Goal: Information Seeking & Learning: Check status

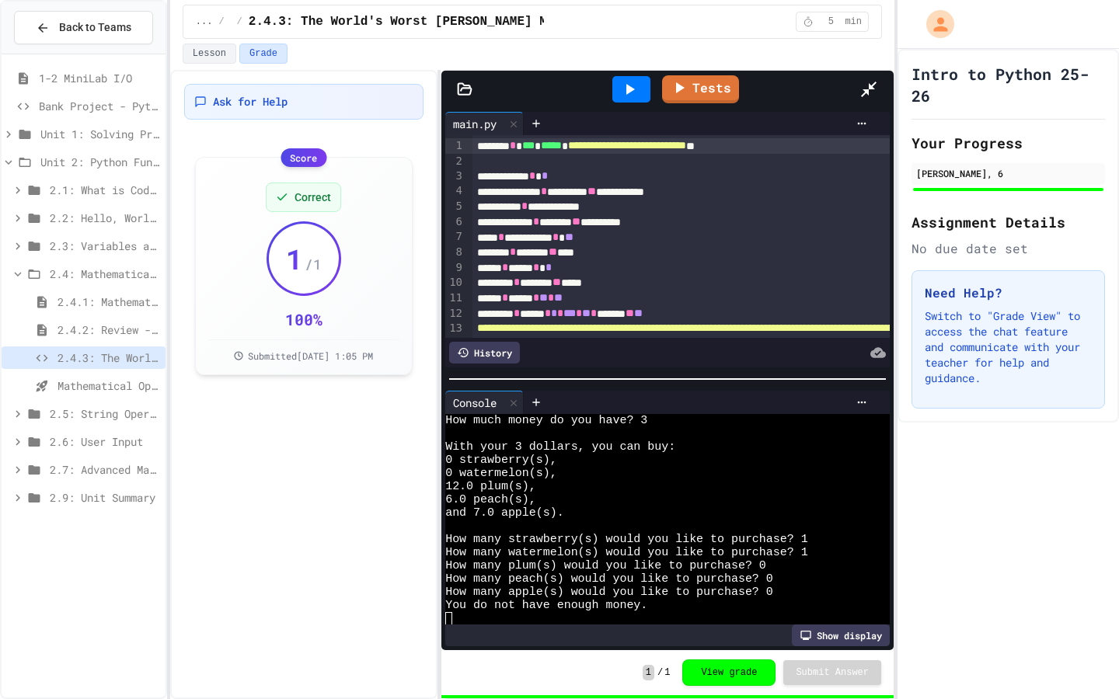
click at [876, 82] on icon at bounding box center [869, 90] width 16 height 16
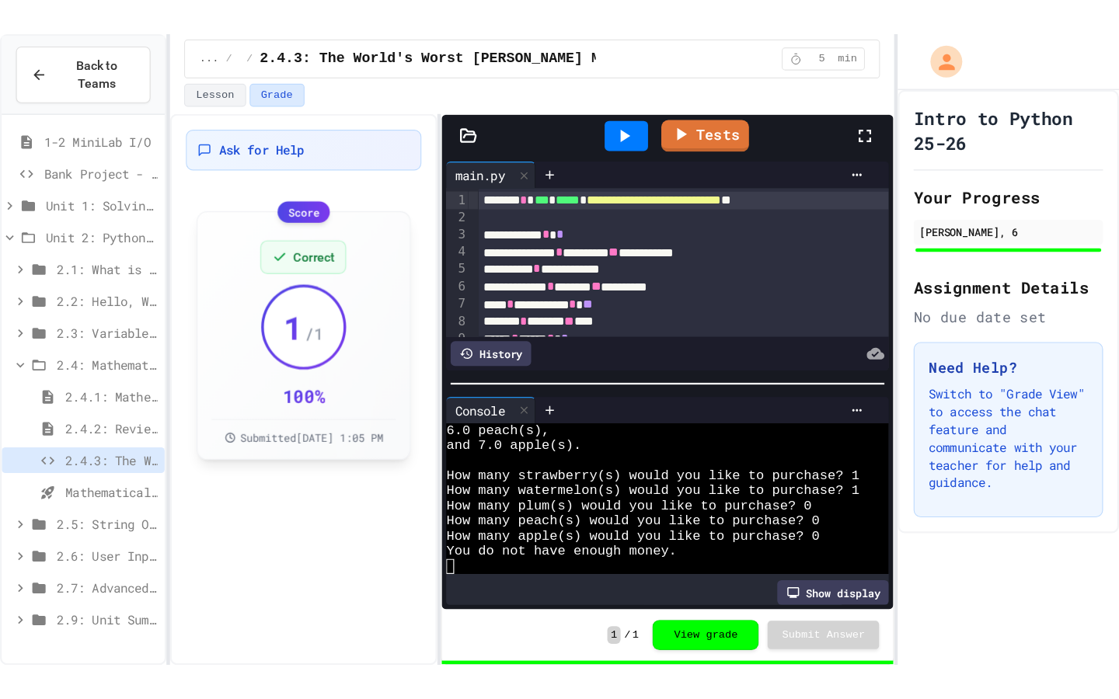
scroll to position [79, 0]
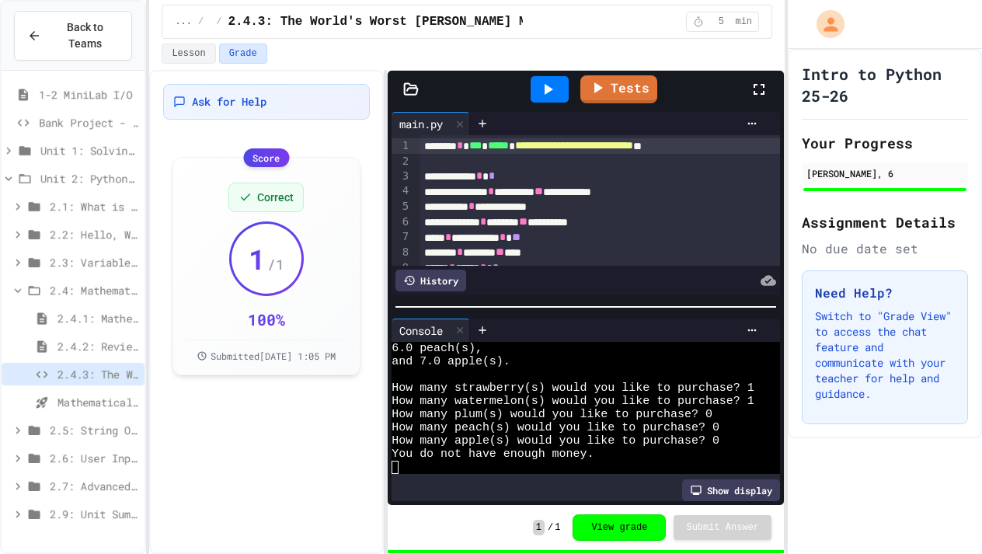
click at [295, 474] on div "Ask for Help Score Correct 1 / 1 100 % Submitted [DATE] 1:05 PM" at bounding box center [266, 312] width 235 height 484
click at [769, 79] on div at bounding box center [767, 89] width 34 height 42
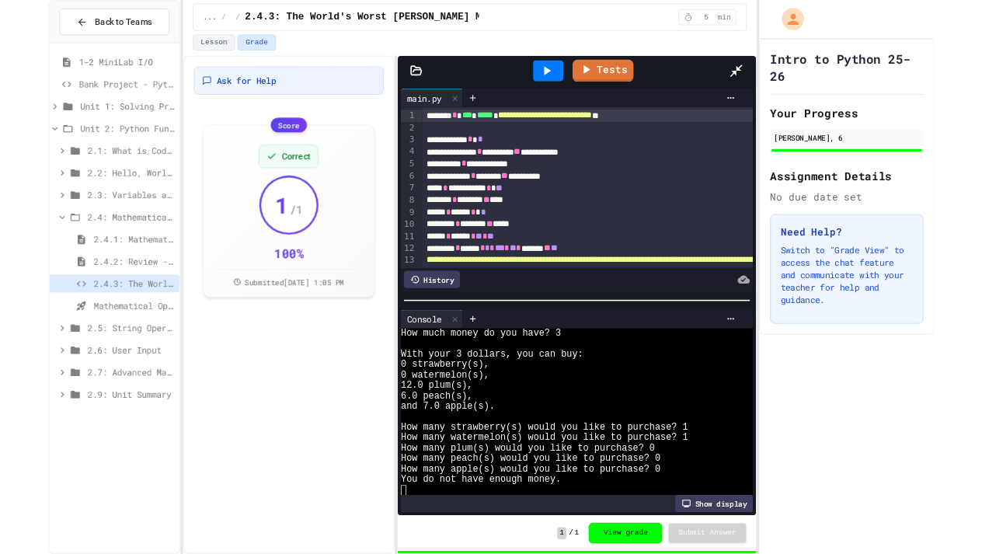
scroll to position [0, 0]
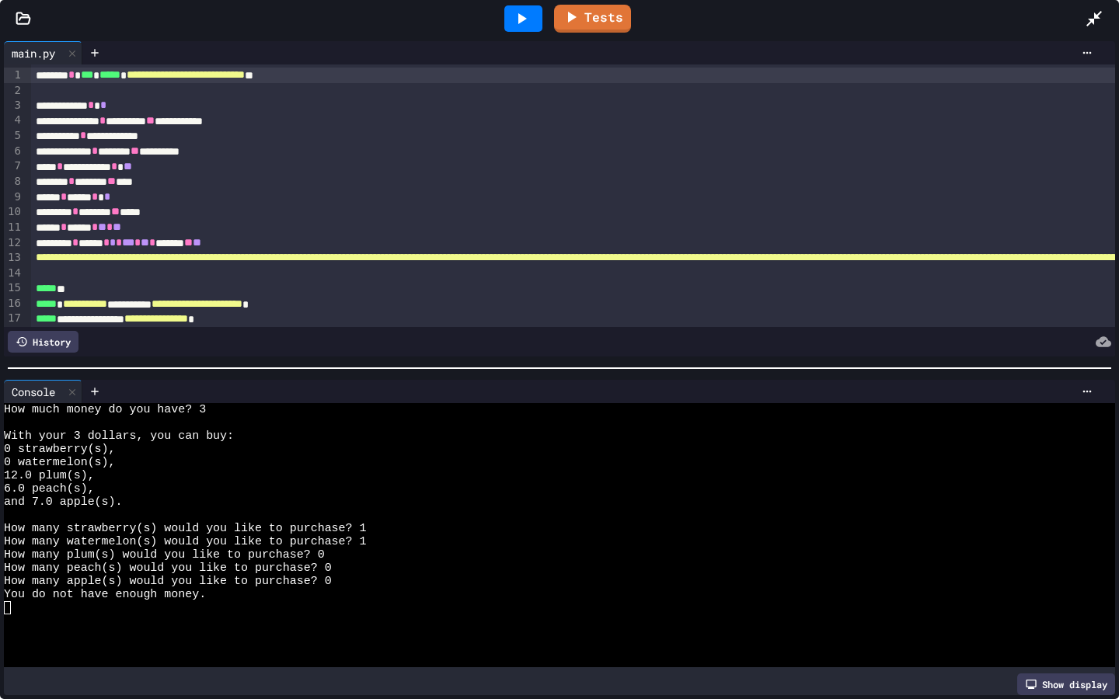
click at [1097, 20] on icon at bounding box center [1093, 18] width 19 height 19
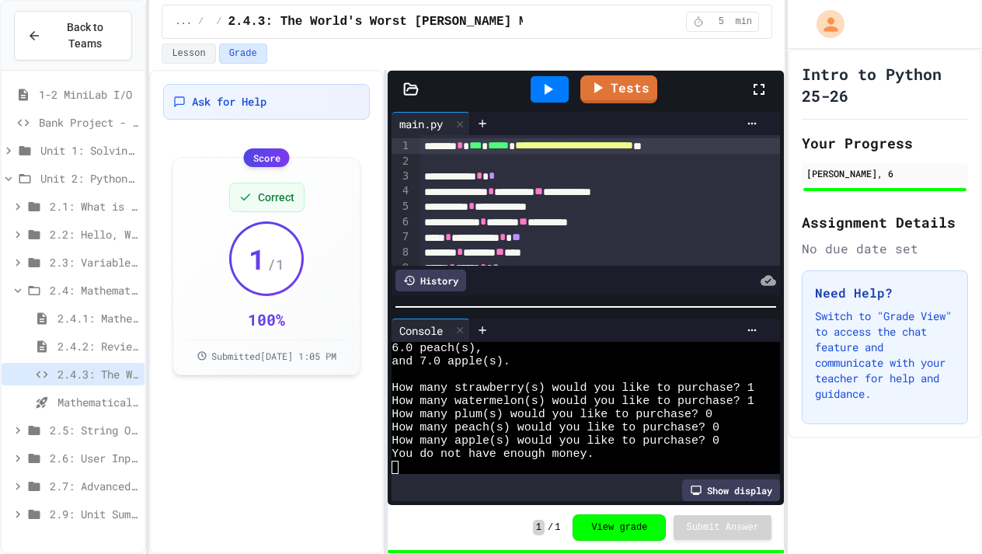
click at [760, 80] on icon at bounding box center [759, 89] width 19 height 19
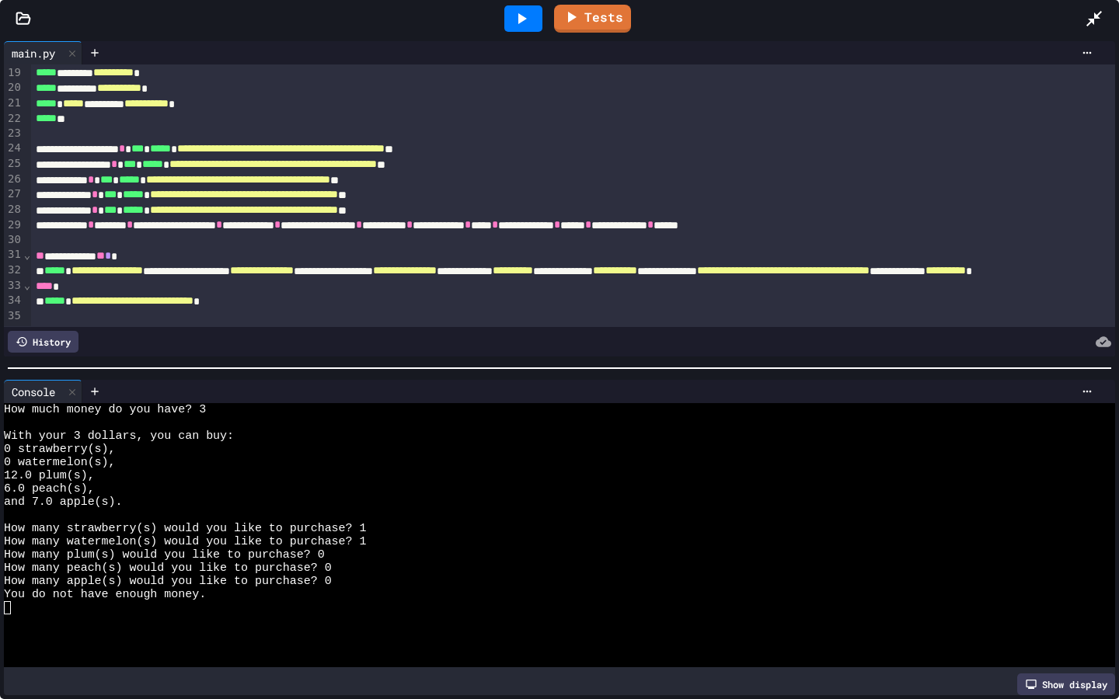
scroll to position [276, 0]
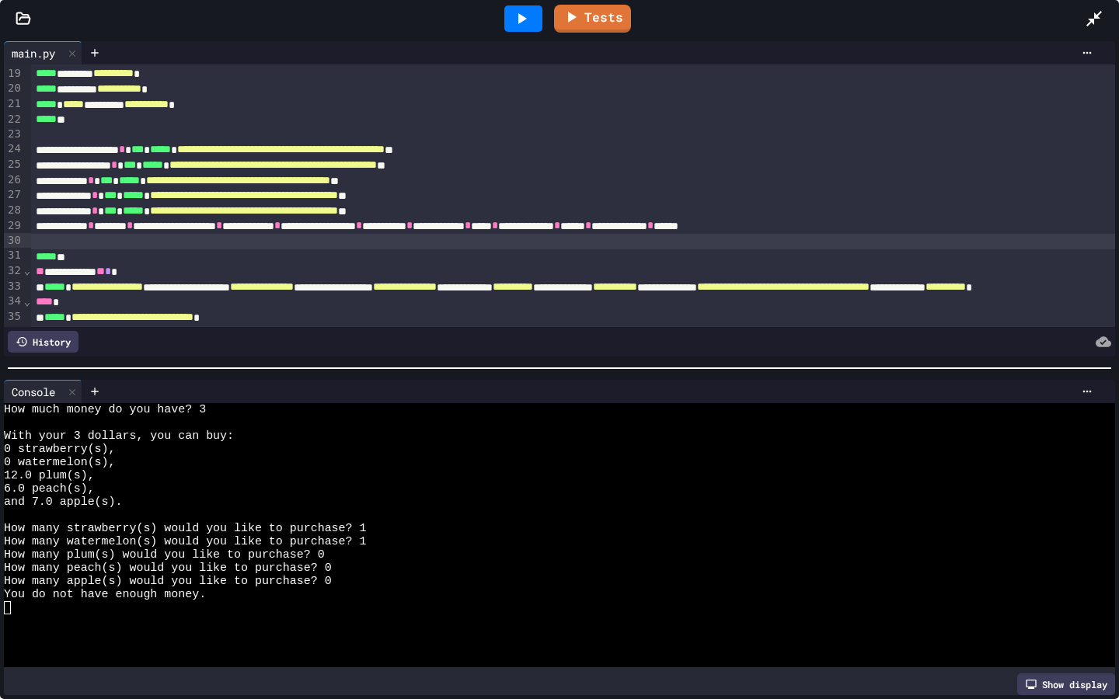
click at [537, 16] on div at bounding box center [523, 18] width 38 height 26
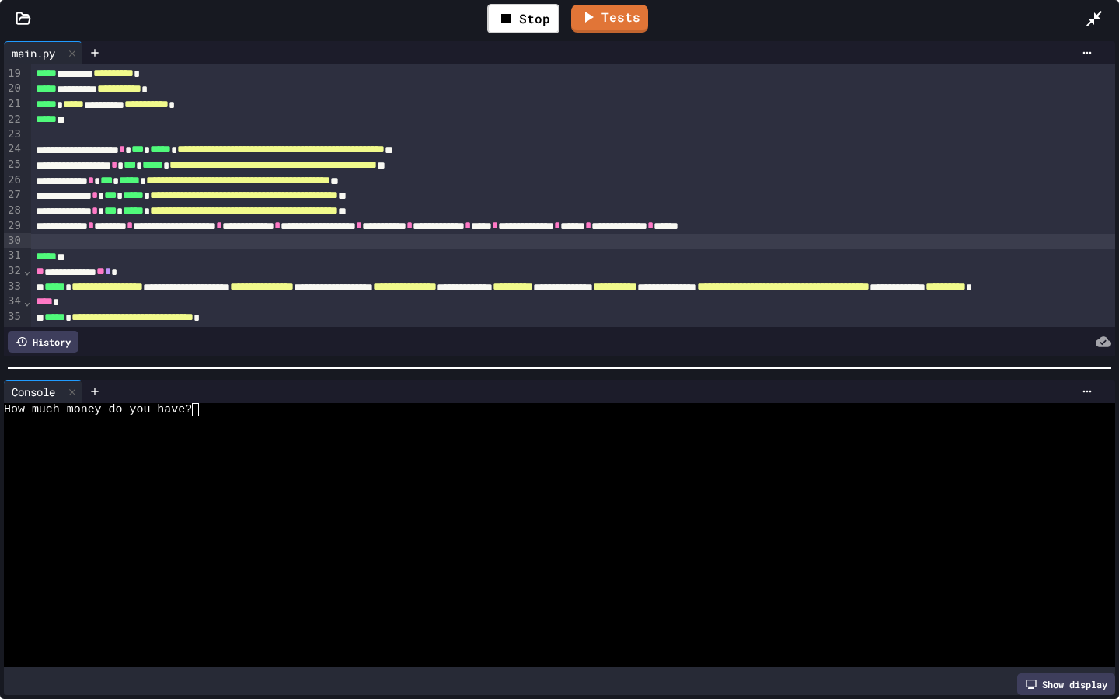
click at [280, 412] on div "How much money do you have?" at bounding box center [553, 409] width 1098 height 13
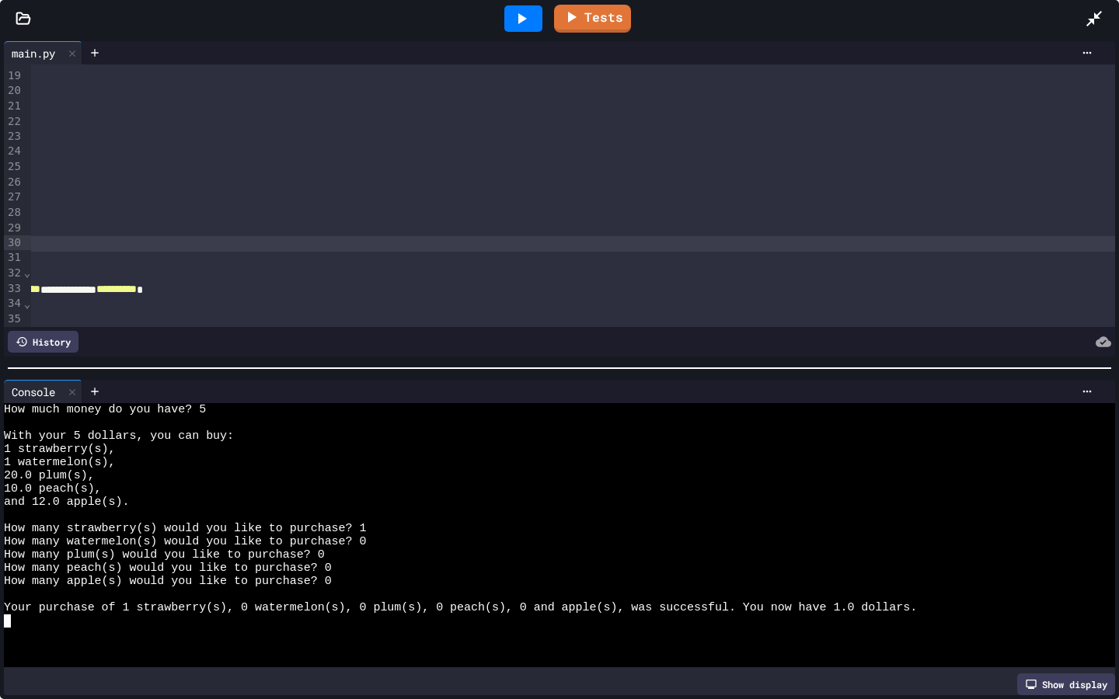
scroll to position [273, 829]
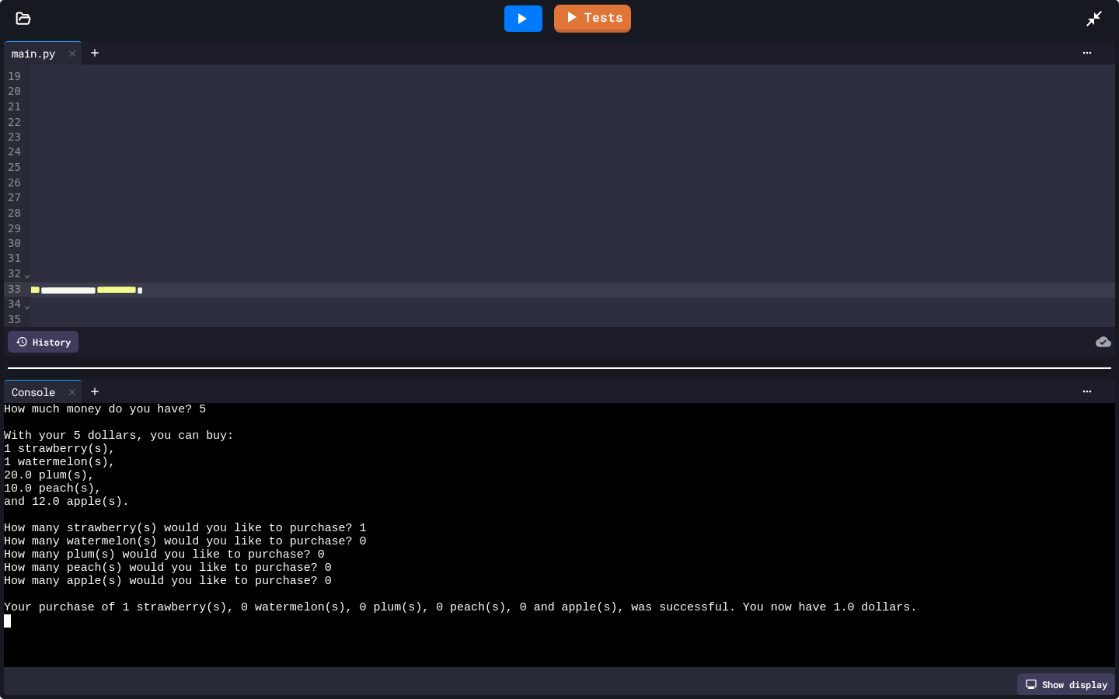
click at [520, 23] on icon at bounding box center [521, 18] width 19 height 19
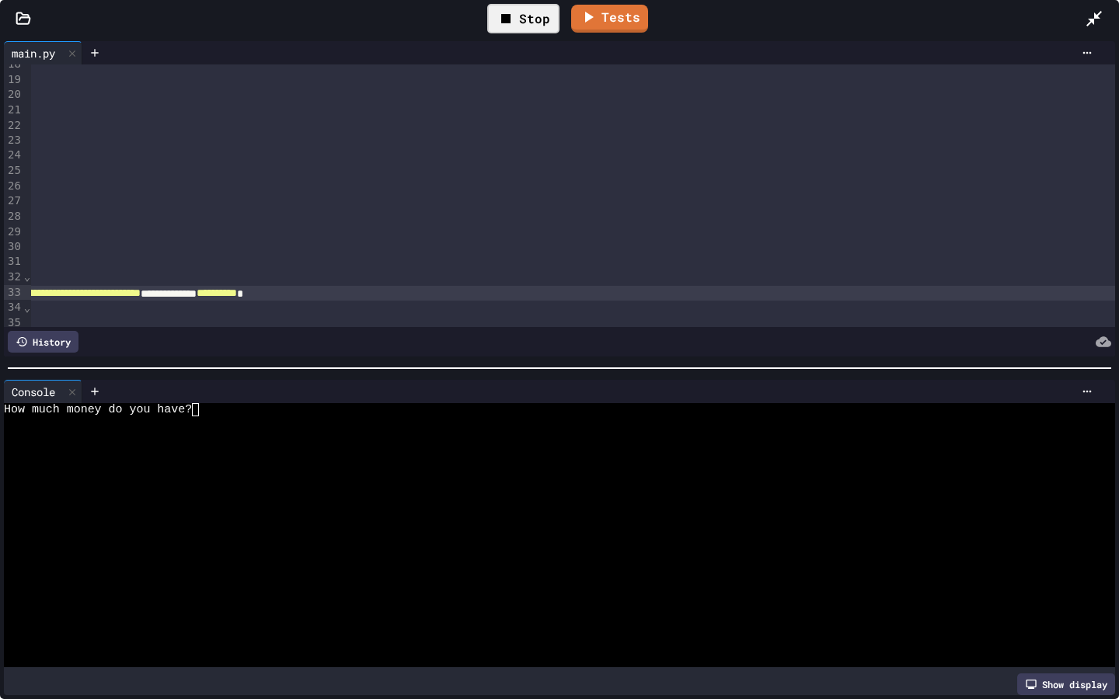
click at [348, 415] on div "How much money do you have?" at bounding box center [553, 409] width 1098 height 13
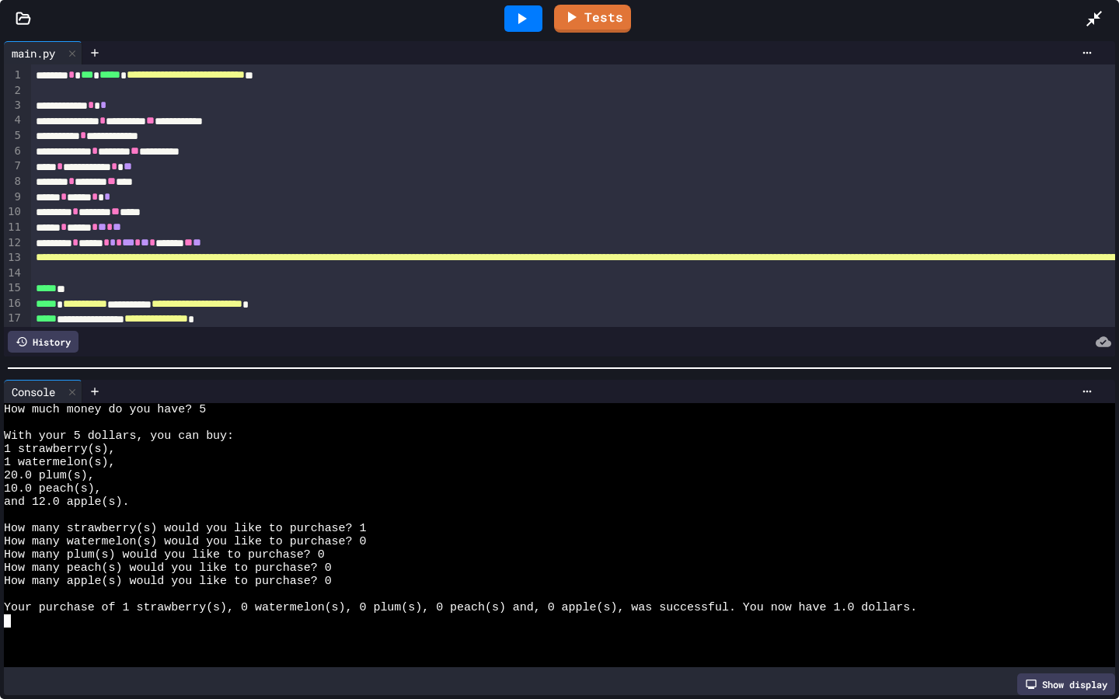
scroll to position [0, 0]
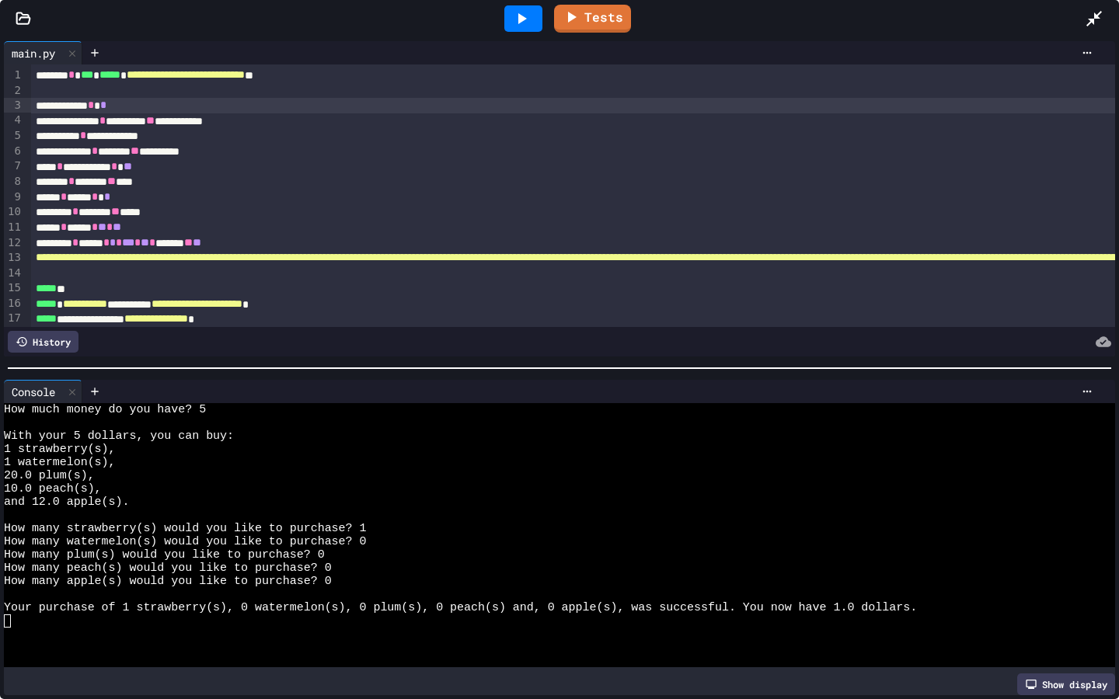
click at [1094, 392] on div at bounding box center [1086, 391] width 25 height 12
click at [746, 474] on div at bounding box center [559, 349] width 1119 height 699
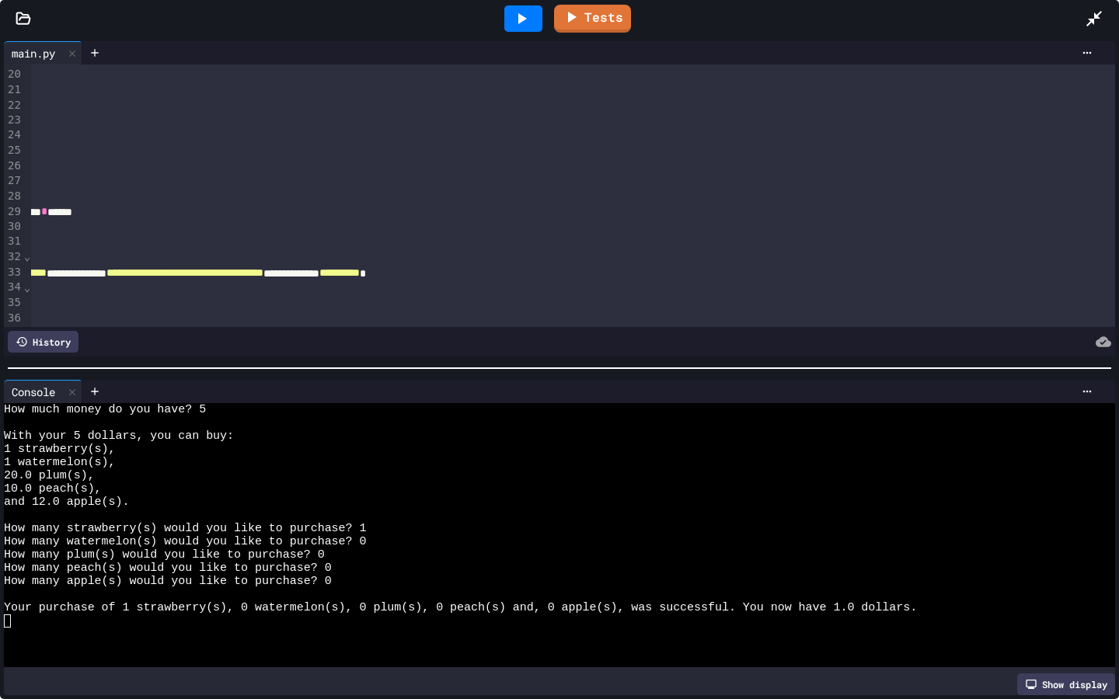
scroll to position [290, 603]
click at [50, 276] on span "**********" at bounding box center [20, 272] width 60 height 11
click at [532, 24] on div at bounding box center [523, 18] width 38 height 26
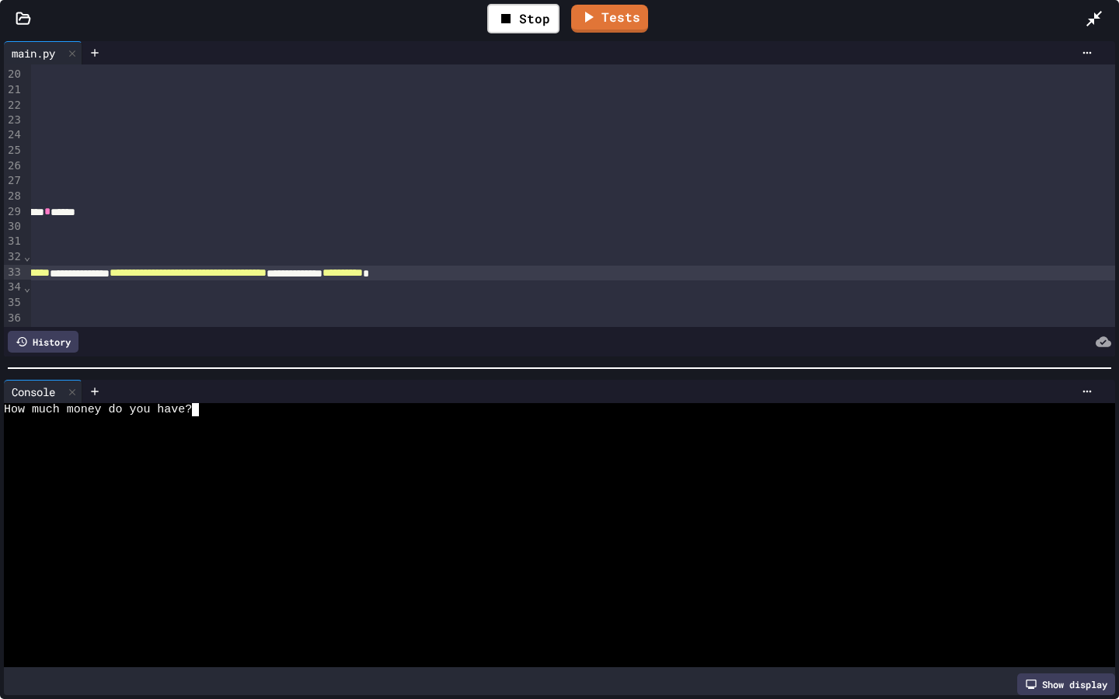
click at [299, 407] on div "How much money do you have?" at bounding box center [553, 409] width 1098 height 13
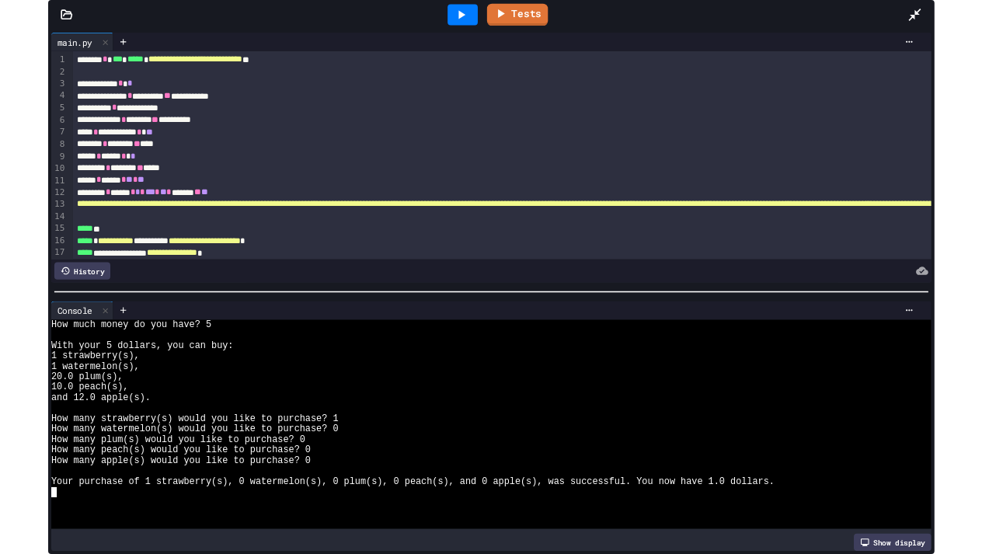
scroll to position [0, 0]
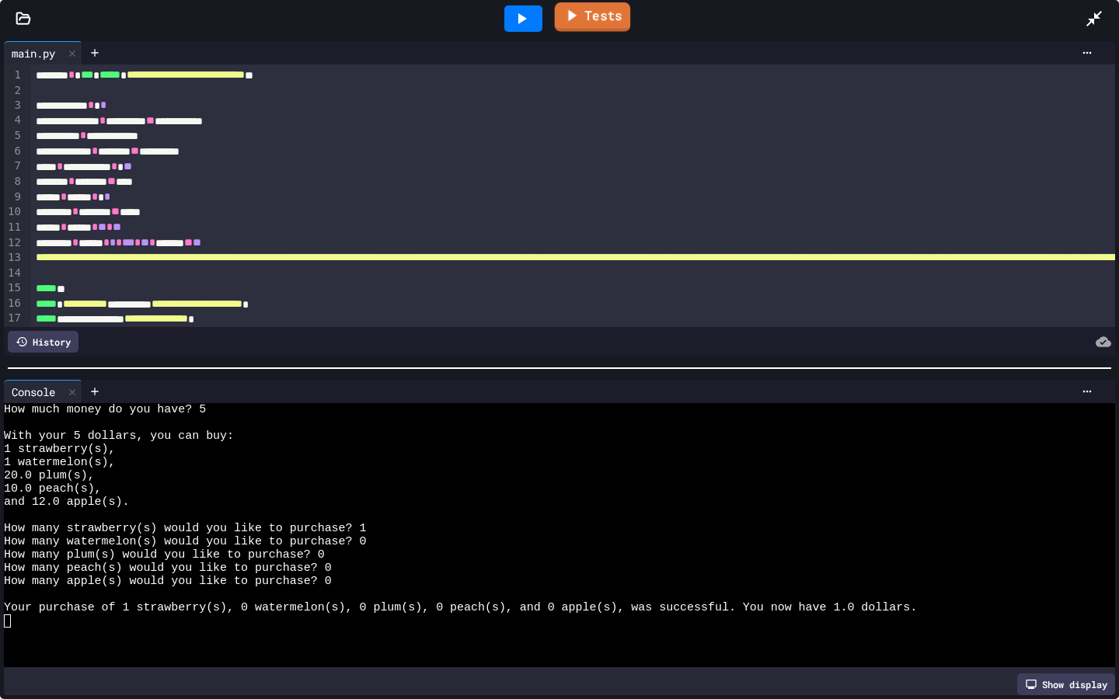
click at [570, 26] on link "Tests" at bounding box center [593, 17] width 76 height 30
click at [596, 9] on link "Tests" at bounding box center [592, 17] width 75 height 30
click at [531, 21] on icon at bounding box center [521, 18] width 19 height 19
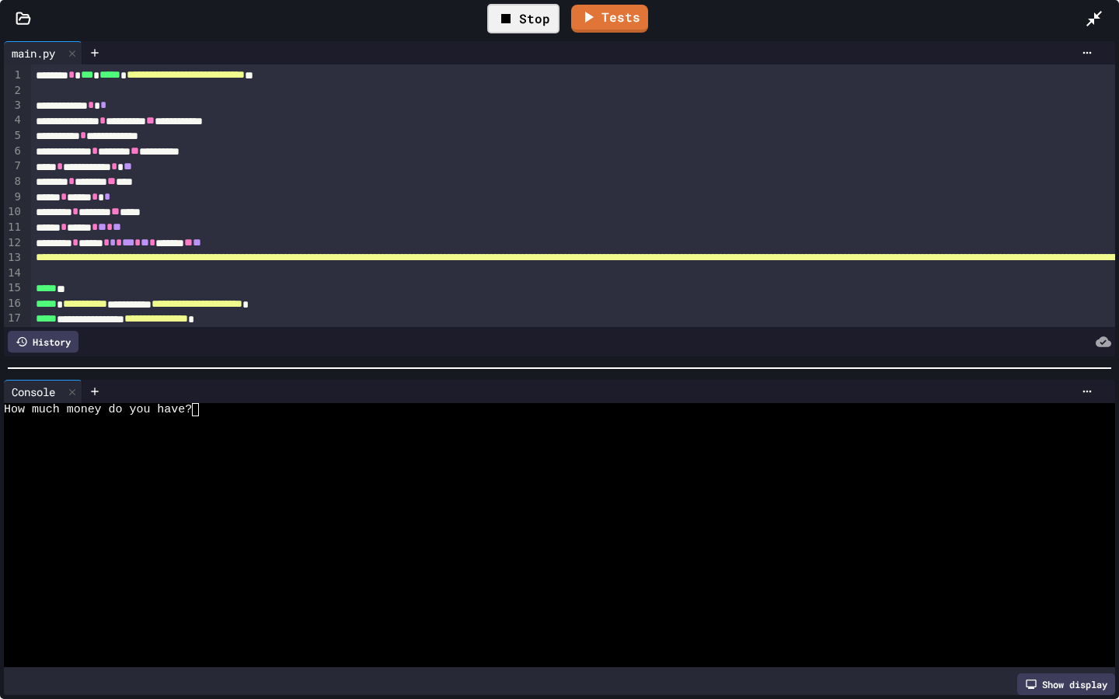
click at [516, 30] on div "Stop" at bounding box center [523, 19] width 72 height 30
click at [1102, 11] on icon at bounding box center [1093, 18] width 19 height 19
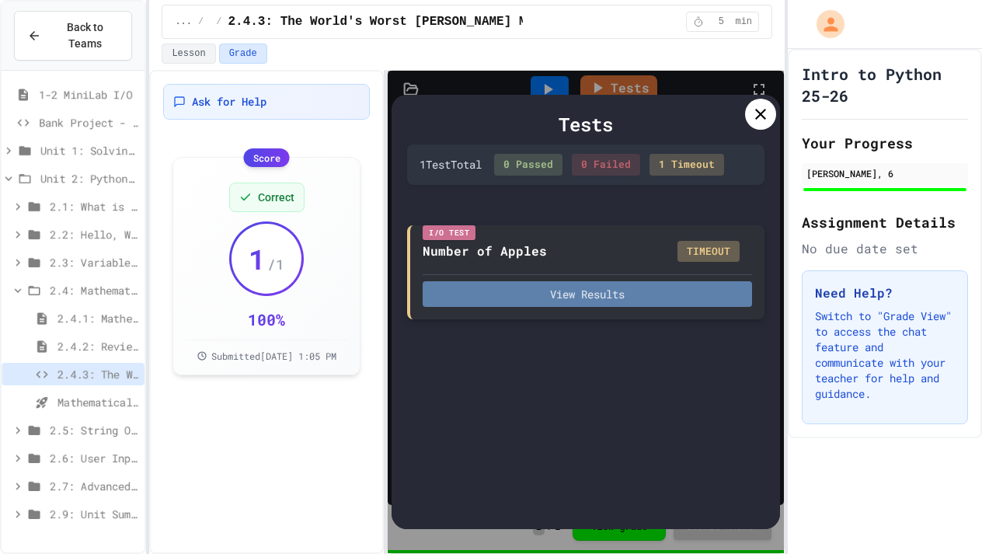
click at [655, 291] on button "View Results" at bounding box center [587, 294] width 329 height 26
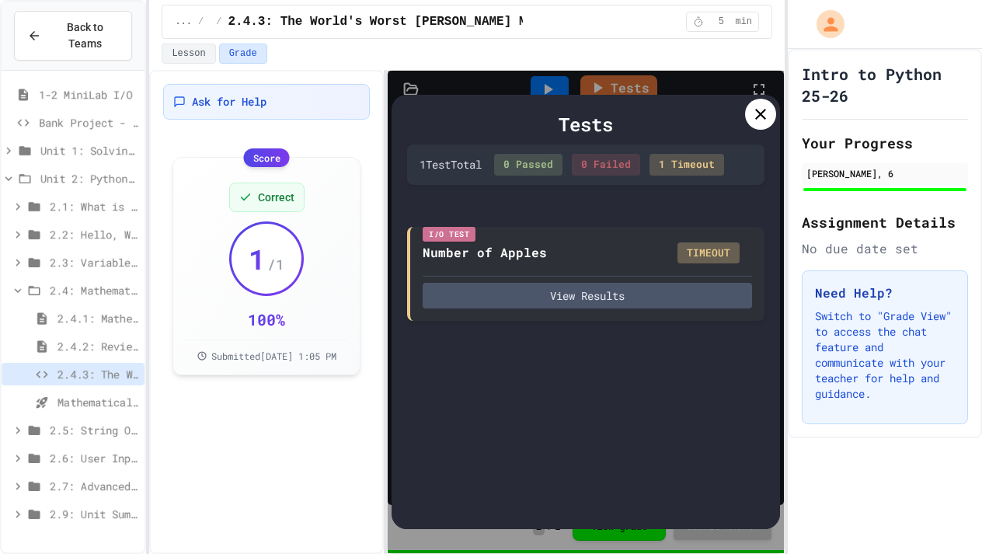
drag, startPoint x: 588, startPoint y: 352, endPoint x: 510, endPoint y: 354, distance: 78.5
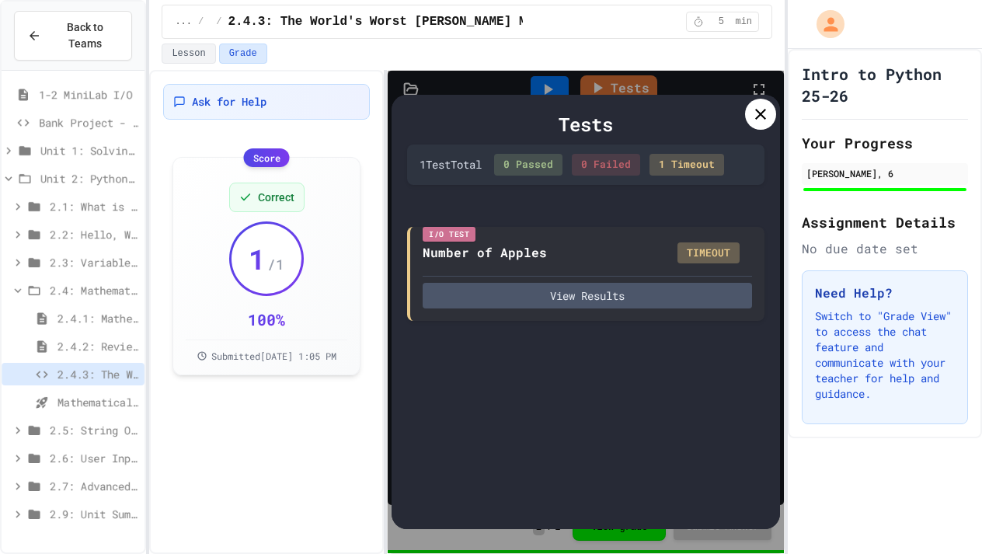
click at [763, 113] on icon at bounding box center [760, 114] width 19 height 19
